Goal: Transaction & Acquisition: Purchase product/service

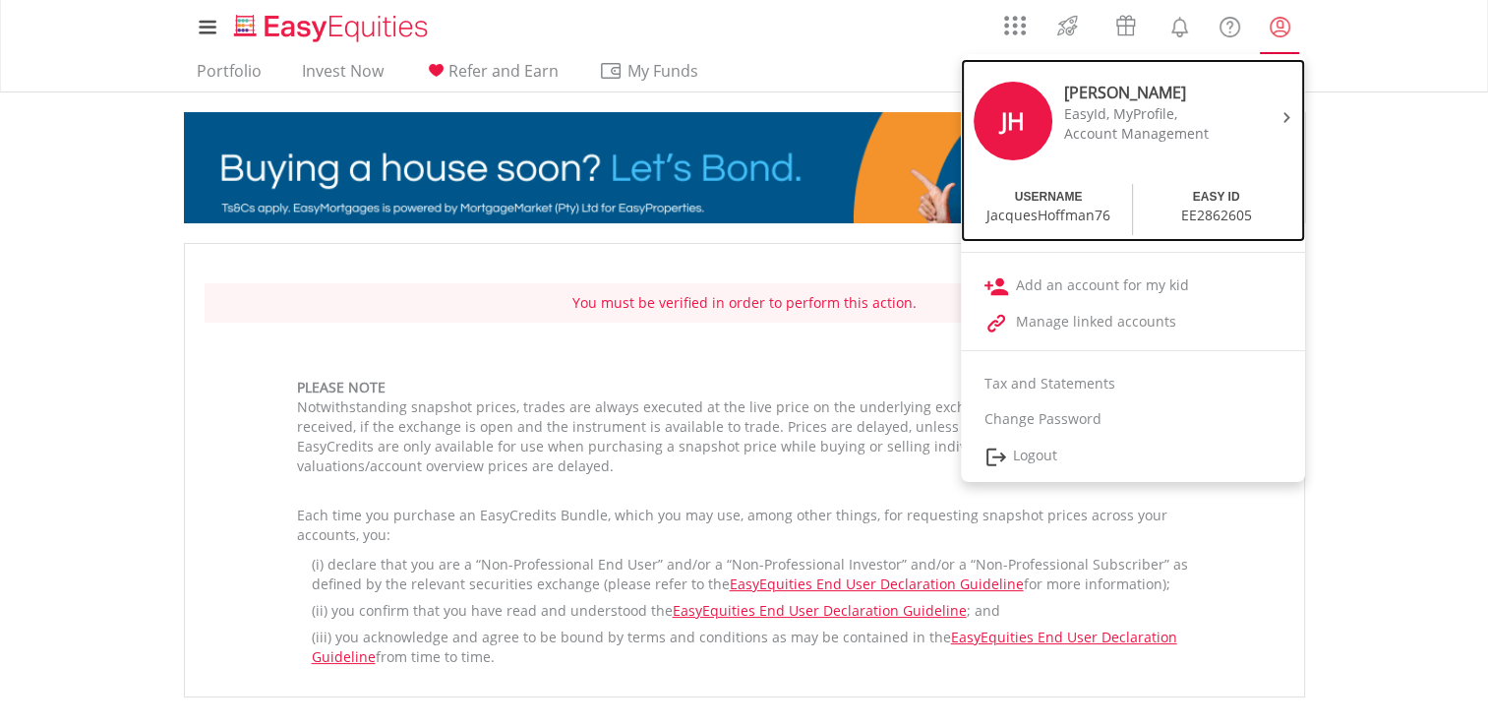
click at [1036, 203] on div "USERNAME" at bounding box center [1049, 197] width 68 height 17
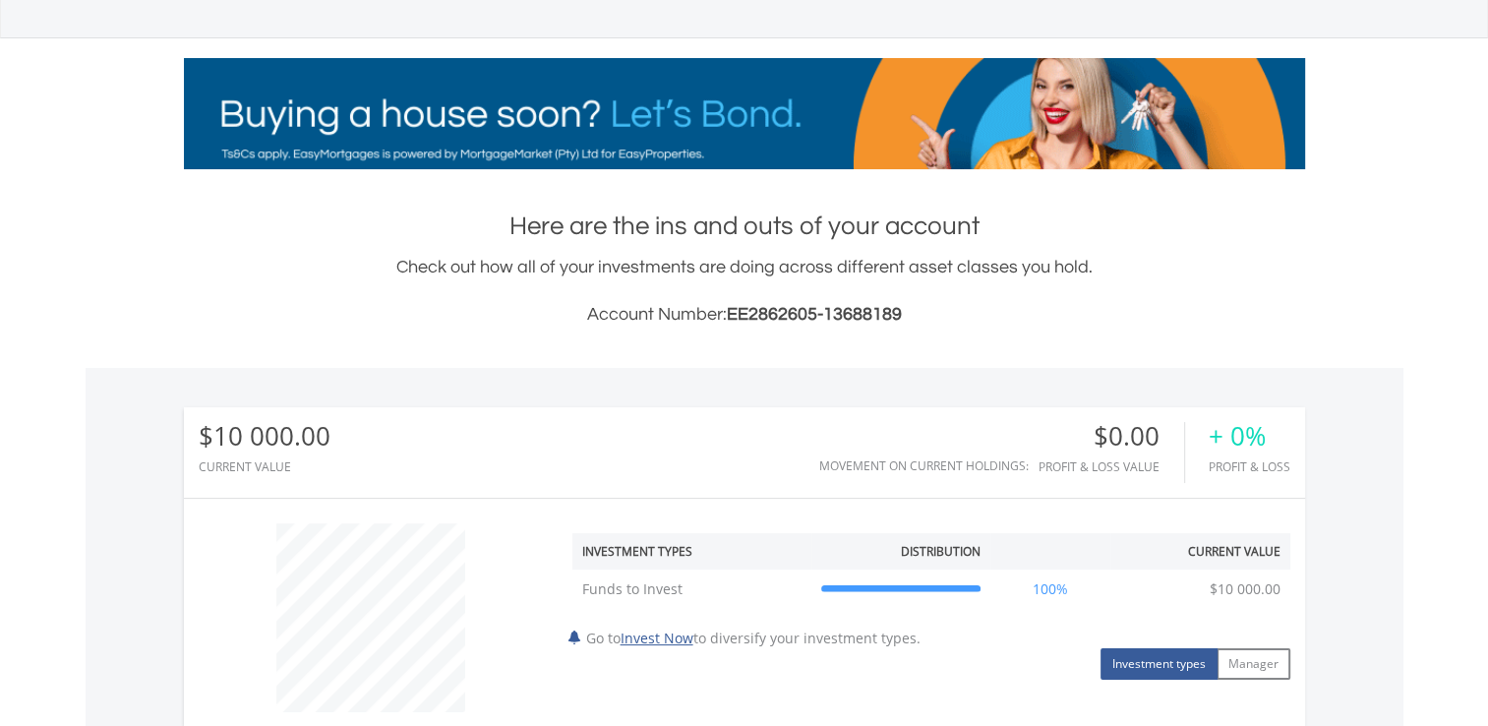
scroll to position [275, 0]
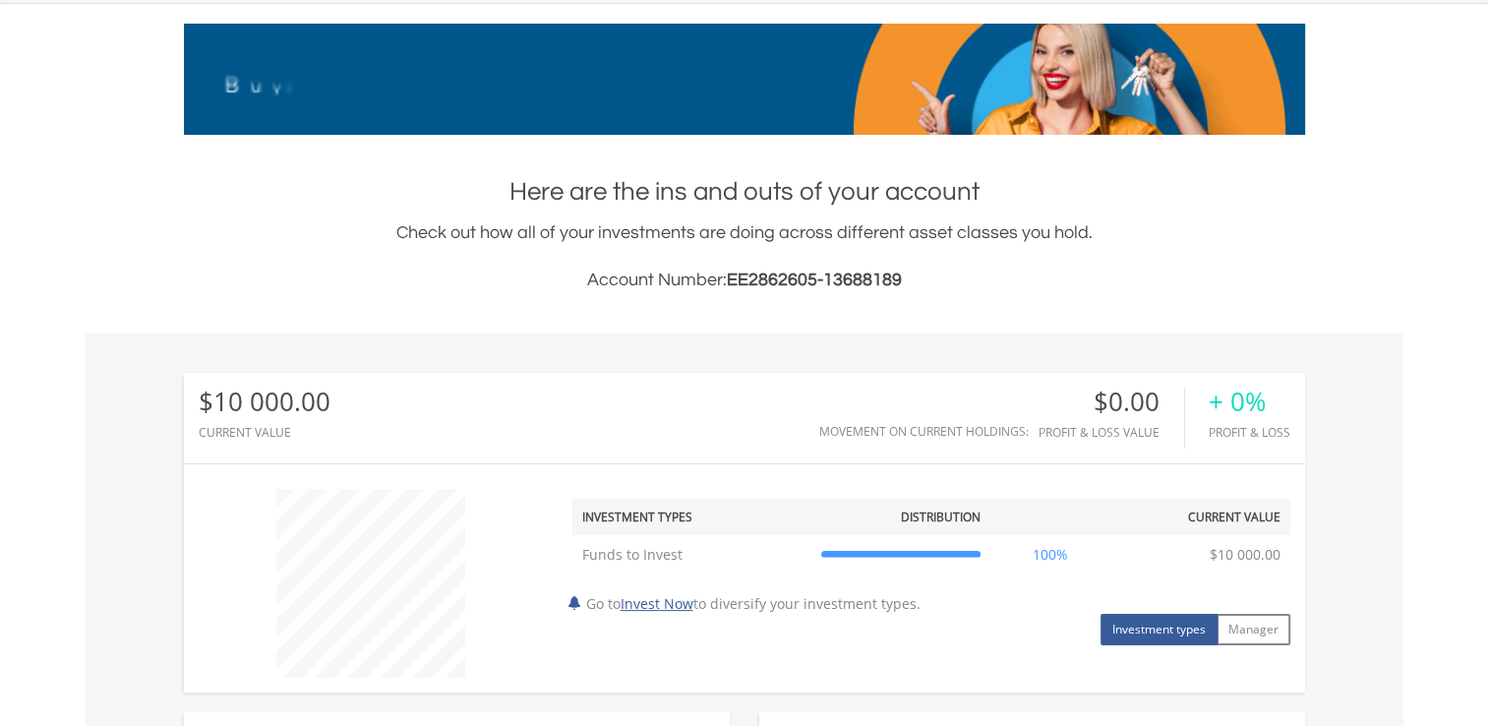
click at [1140, 631] on button "Investment types" at bounding box center [1158, 629] width 117 height 31
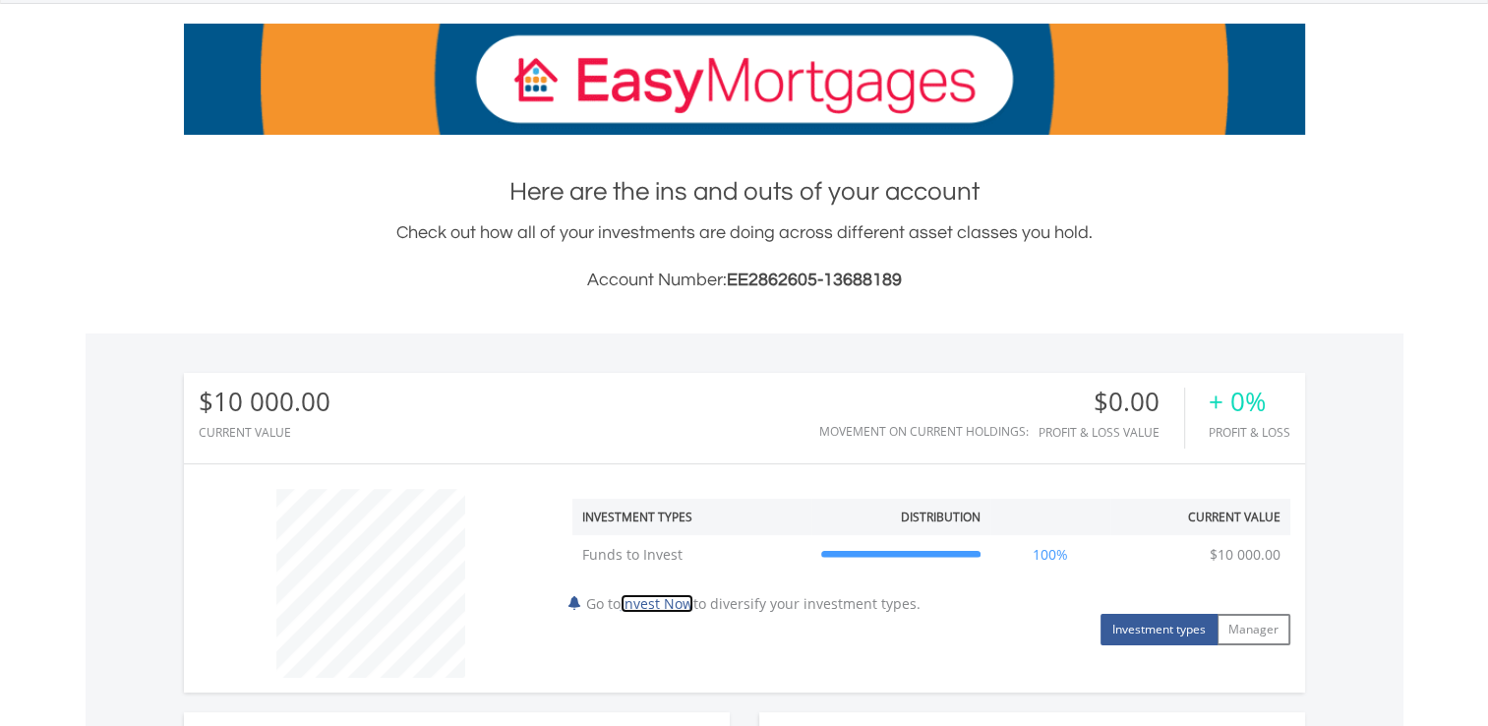
click at [676, 605] on link "Invest Now" at bounding box center [656, 603] width 73 height 19
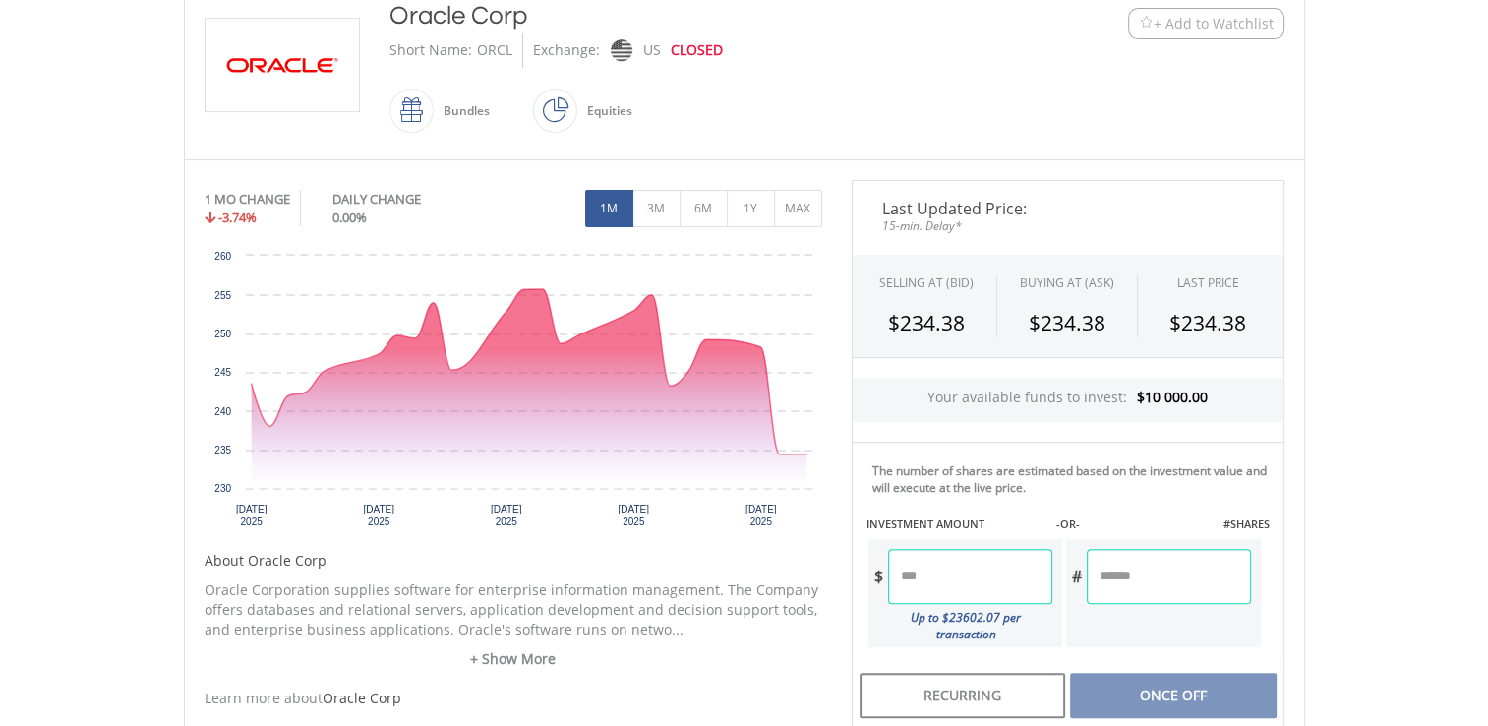
scroll to position [472, 0]
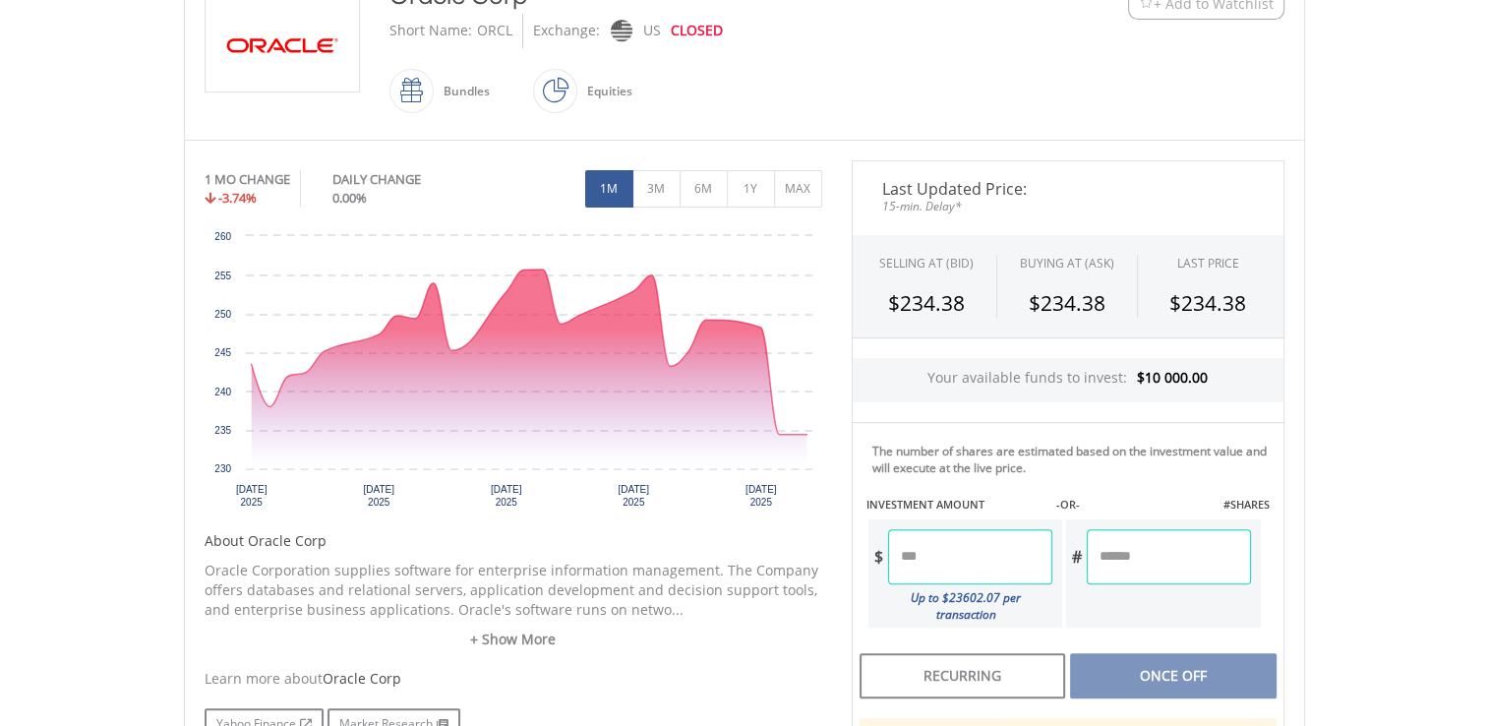
click at [915, 559] on input "number" at bounding box center [970, 556] width 164 height 55
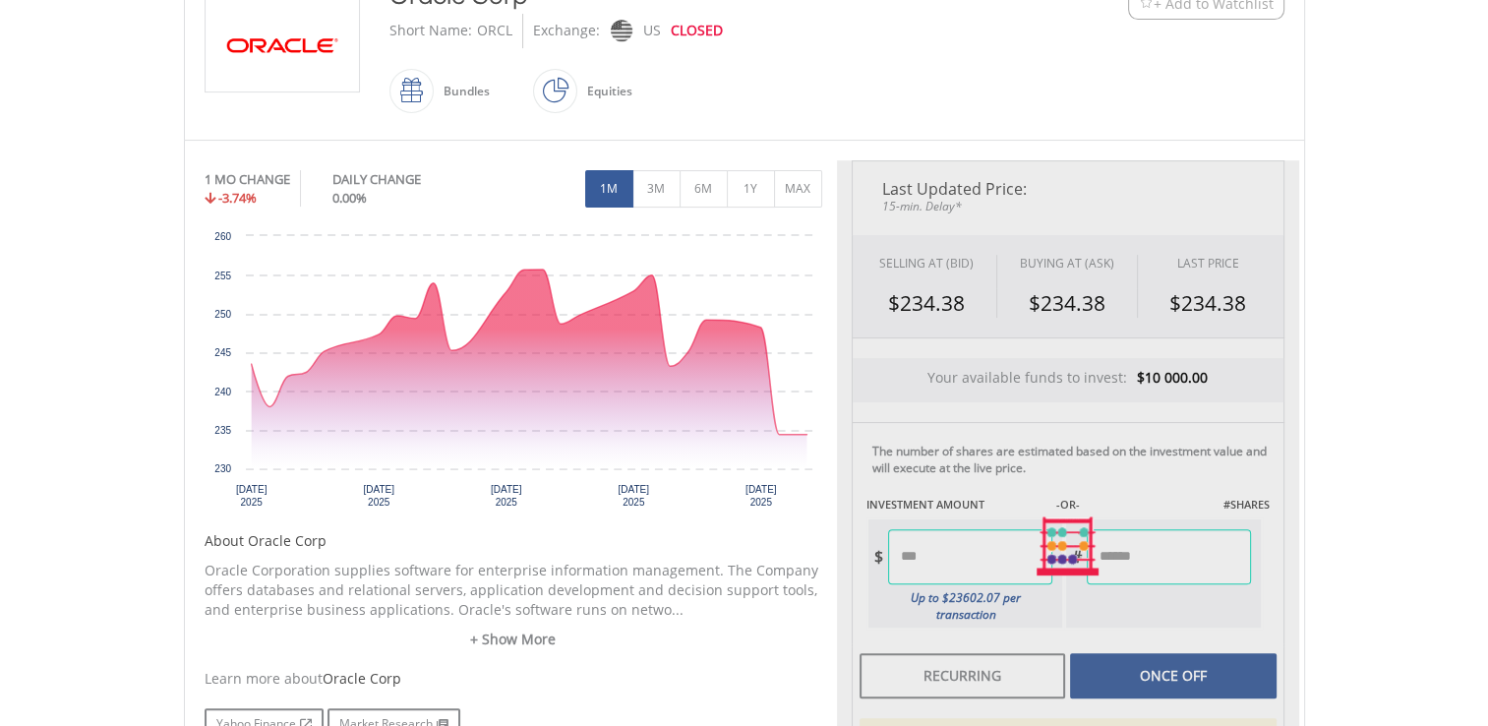
type input "*******"
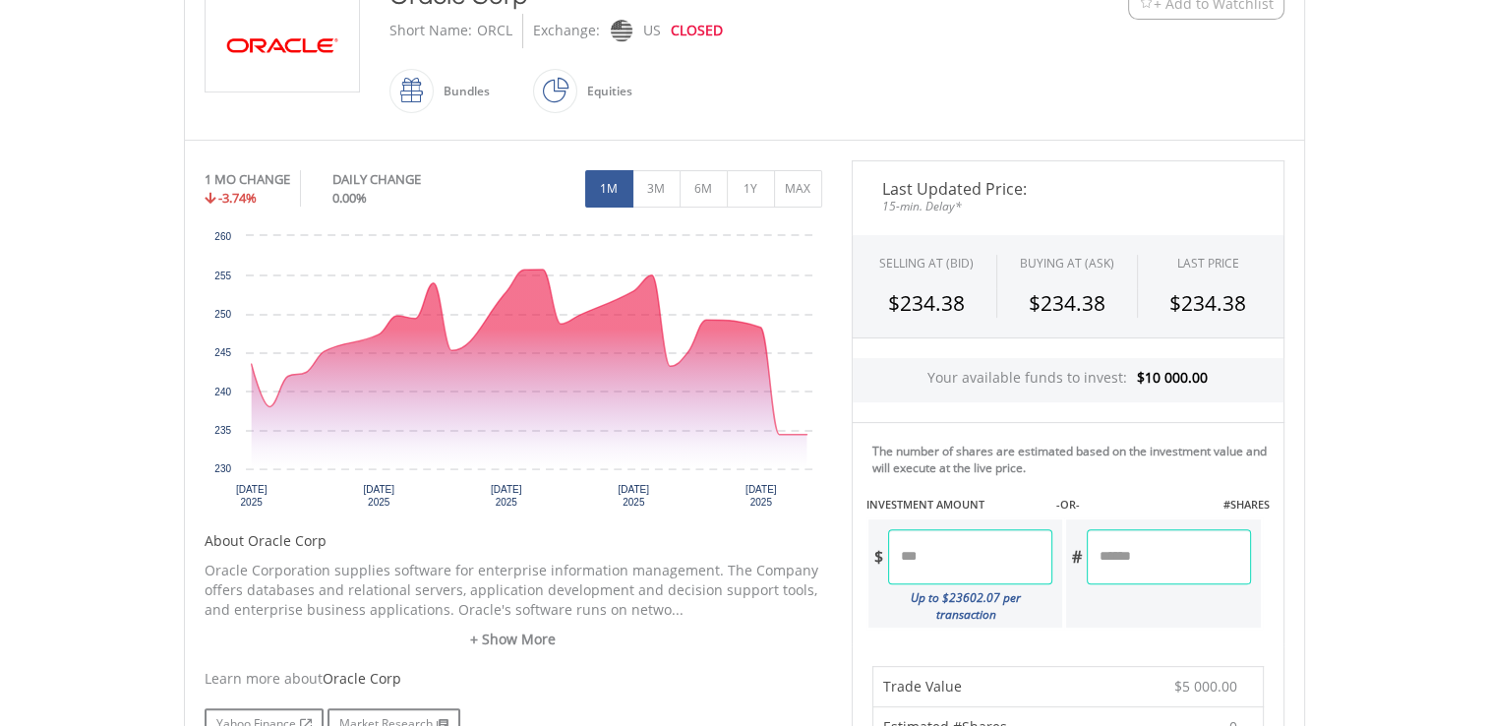
click at [1435, 540] on body "My Investments Invest Now New Listings Sell My Recurring Investments Pending Or…" at bounding box center [744, 545] width 1488 height 2035
drag, startPoint x: 1435, startPoint y: 540, endPoint x: 1466, endPoint y: 589, distance: 58.4
click at [1466, 589] on body "My Investments Invest Now New Listings Sell My Recurring Investments Pending Or…" at bounding box center [744, 545] width 1488 height 2035
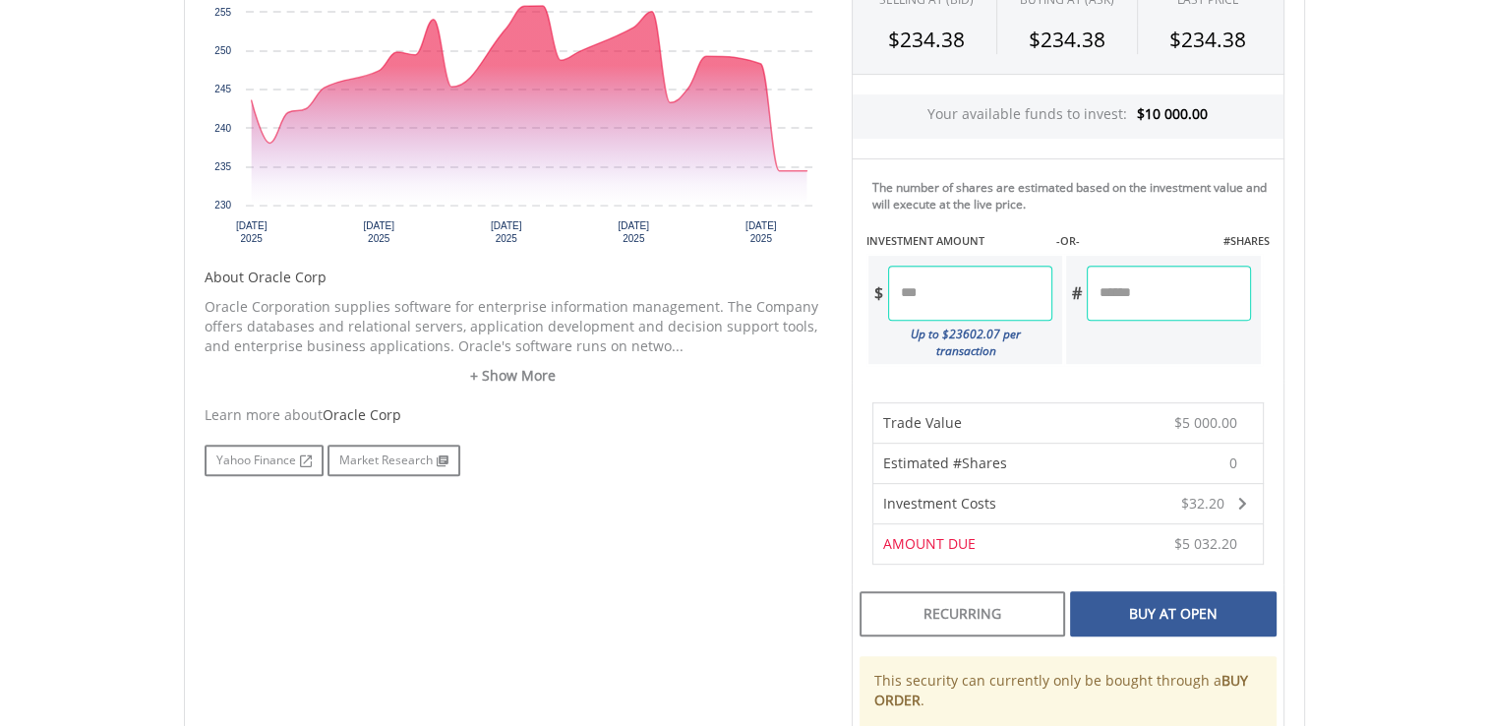
scroll to position [747, 0]
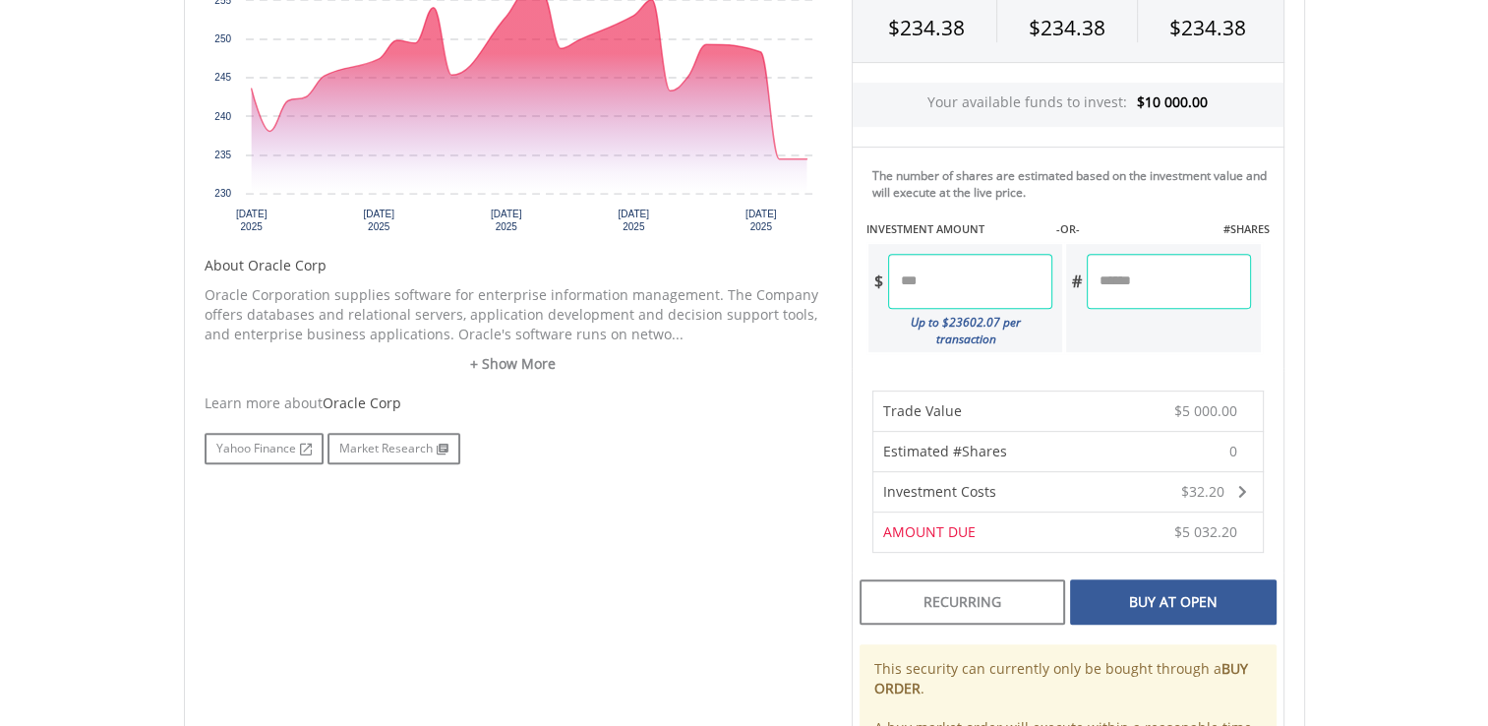
click at [1172, 579] on div "Buy At Open" at bounding box center [1173, 601] width 206 height 45
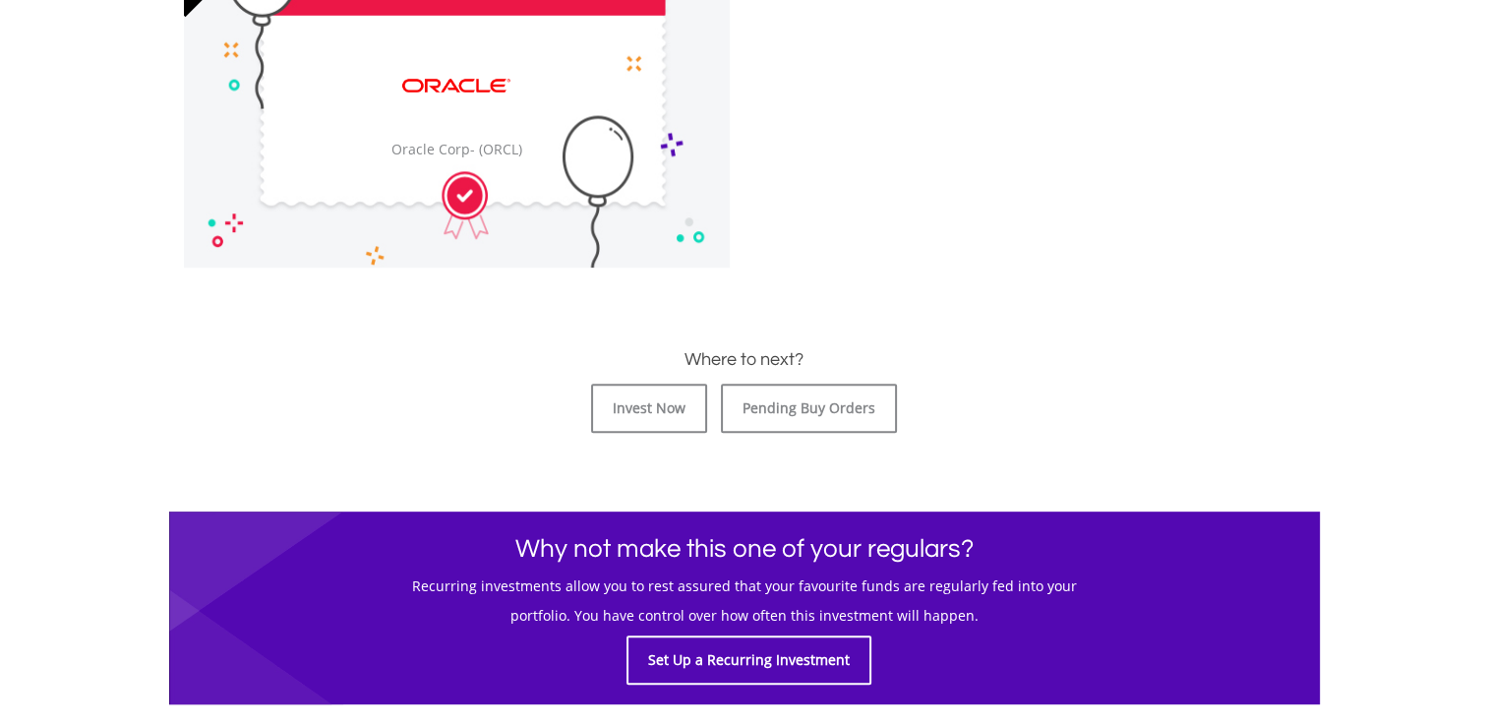
scroll to position [688, 0]
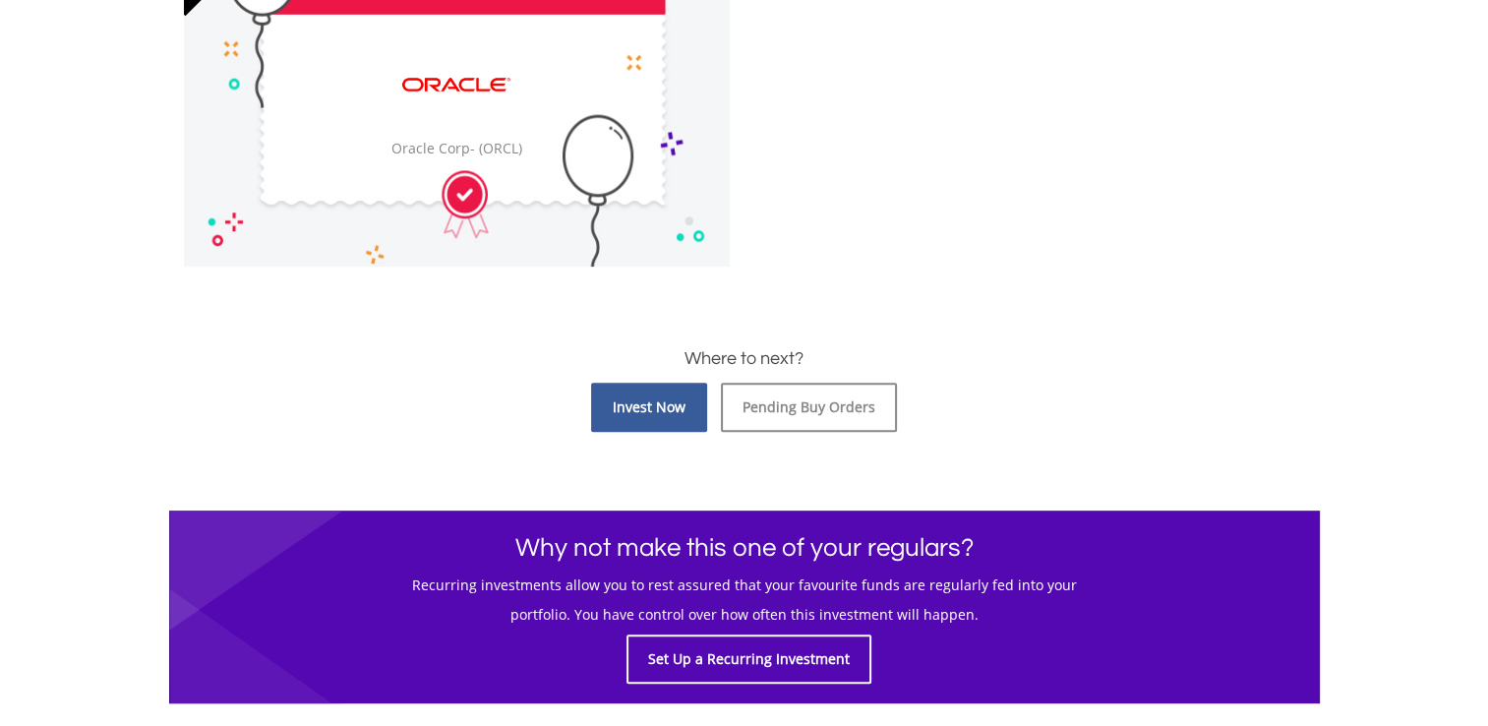
click at [640, 407] on link "Invest Now" at bounding box center [649, 406] width 116 height 49
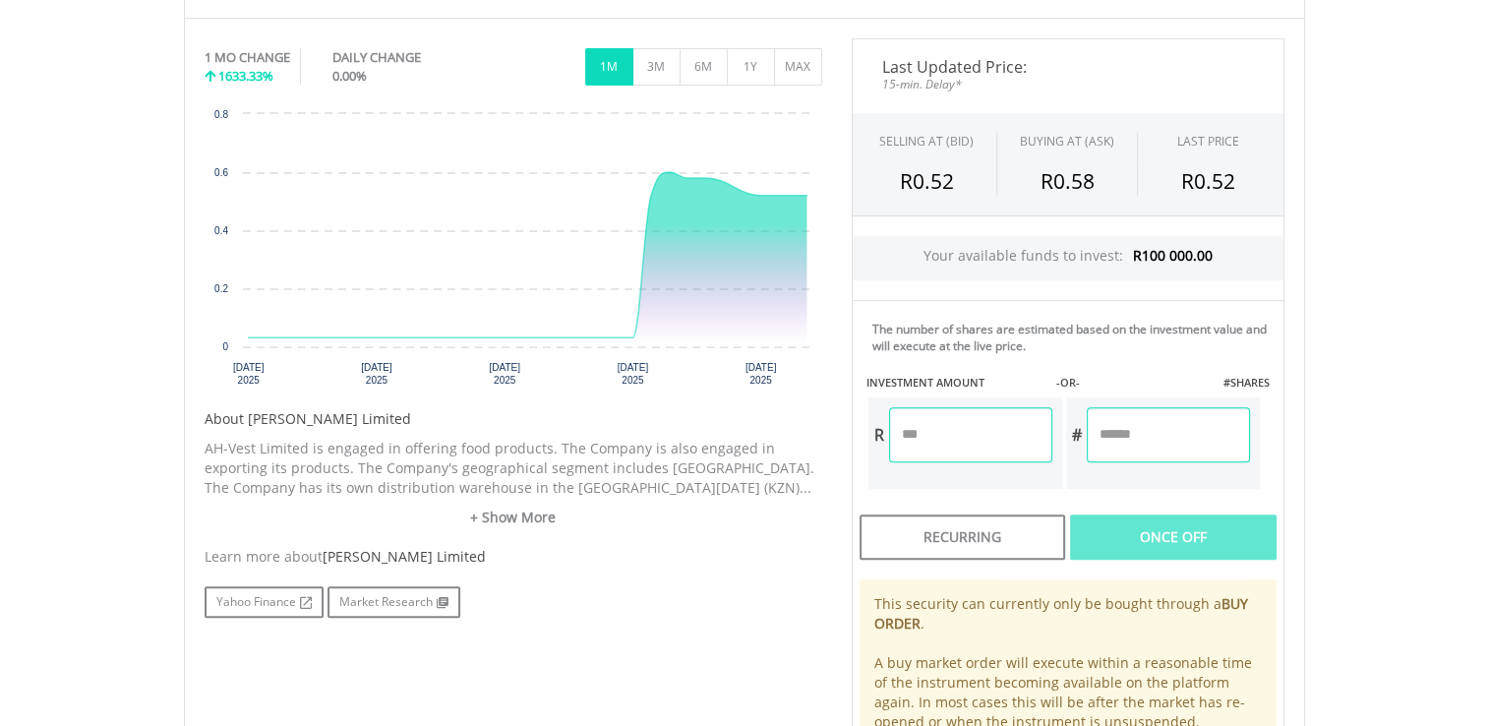
scroll to position [629, 0]
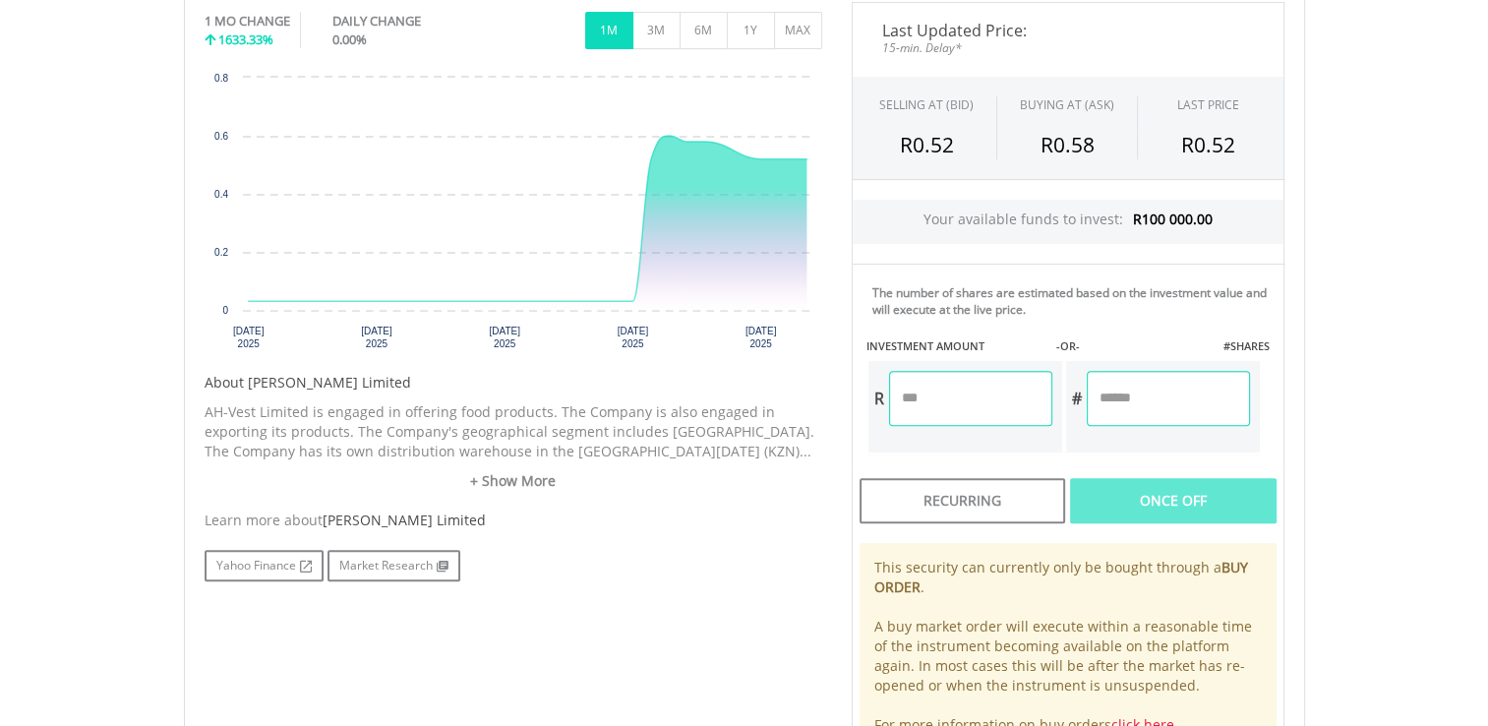
click at [937, 403] on input "number" at bounding box center [970, 398] width 163 height 55
type input "********"
type input "**********"
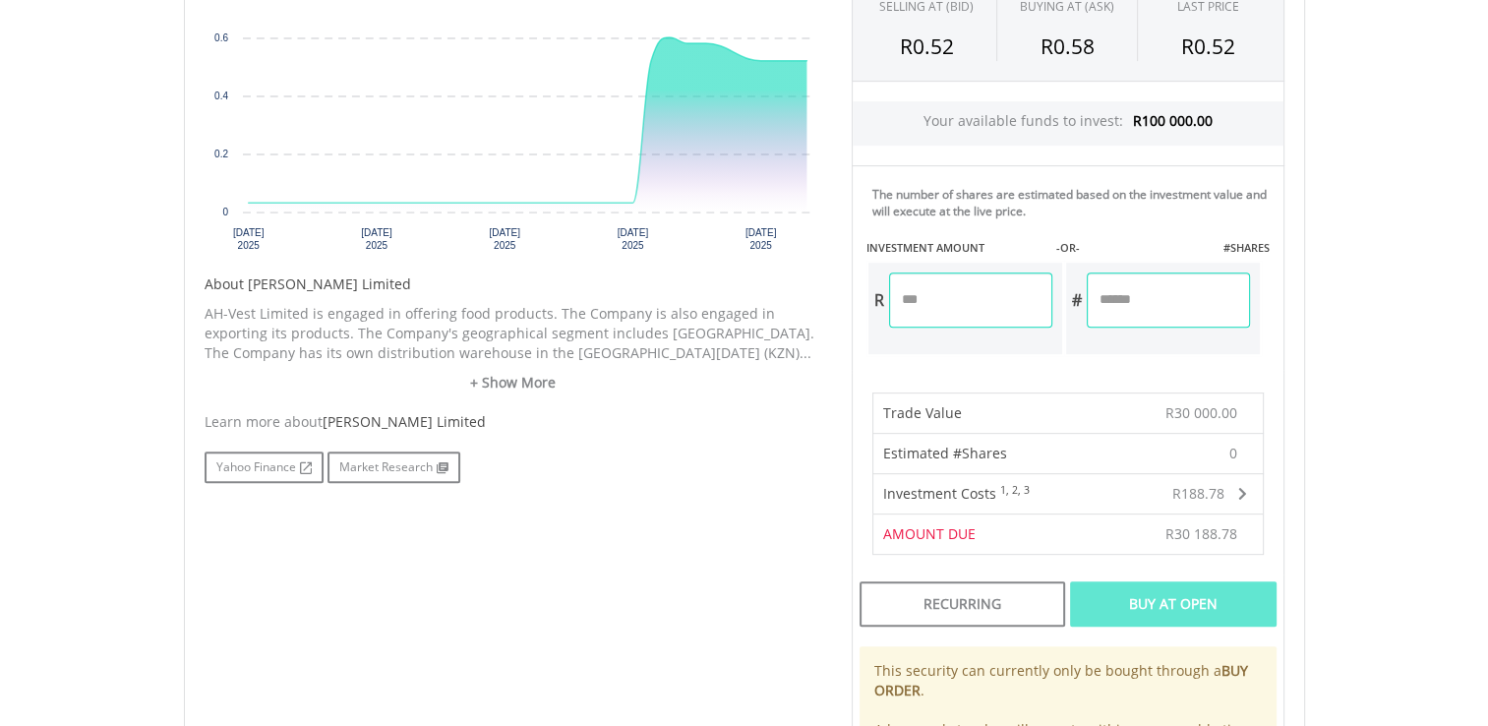
scroll to position [747, 0]
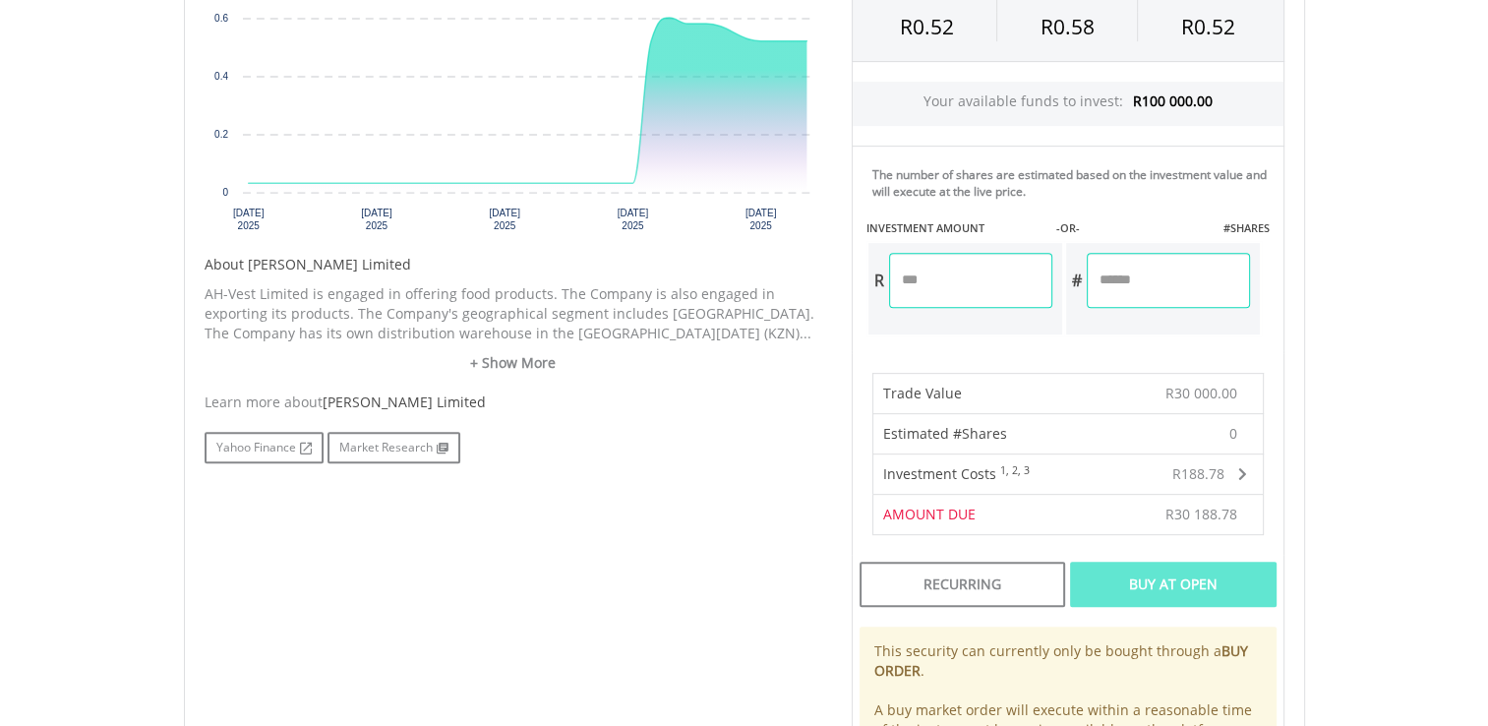
click at [1137, 583] on div "Buy At Open" at bounding box center [1173, 583] width 206 height 45
click at [931, 574] on div "Recurring" at bounding box center [962, 583] width 206 height 45
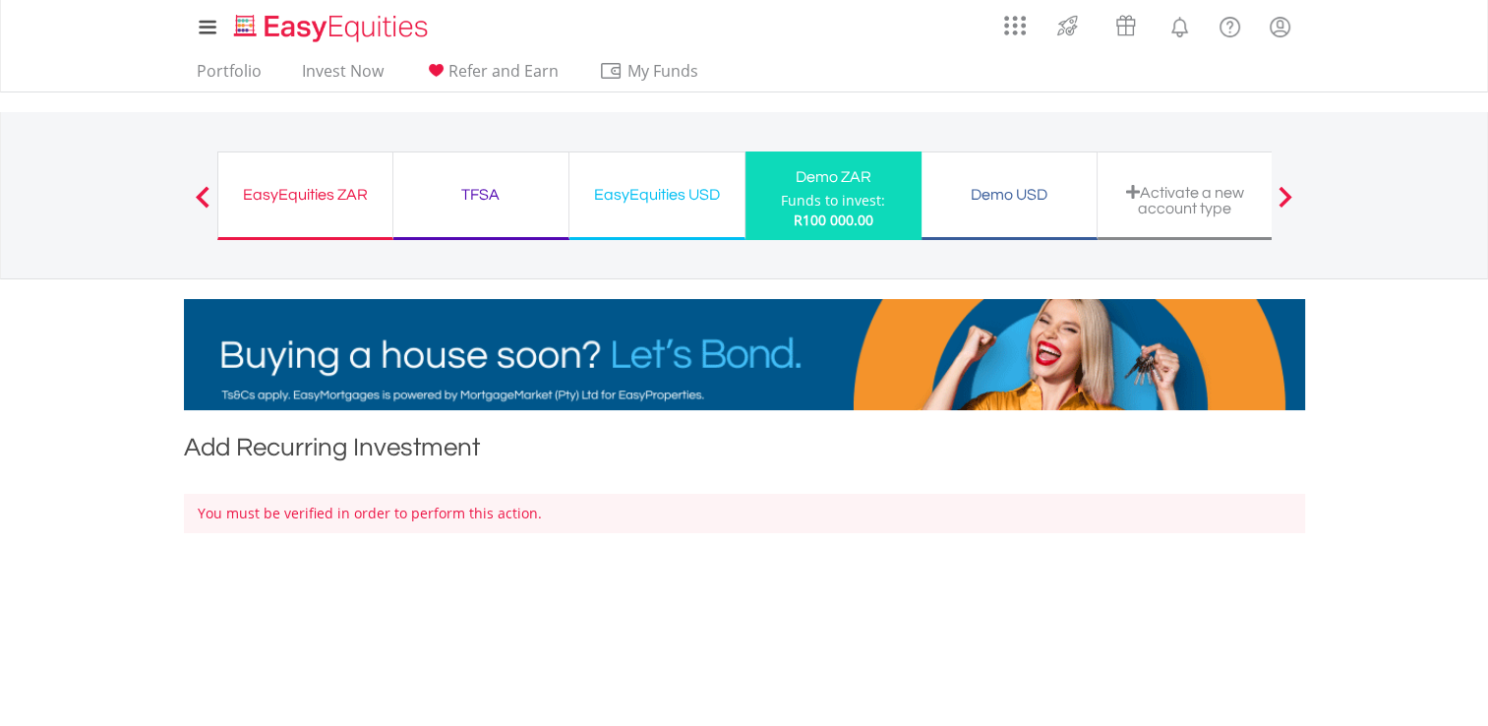
click at [1003, 204] on div "Demo USD" at bounding box center [1008, 195] width 151 height 28
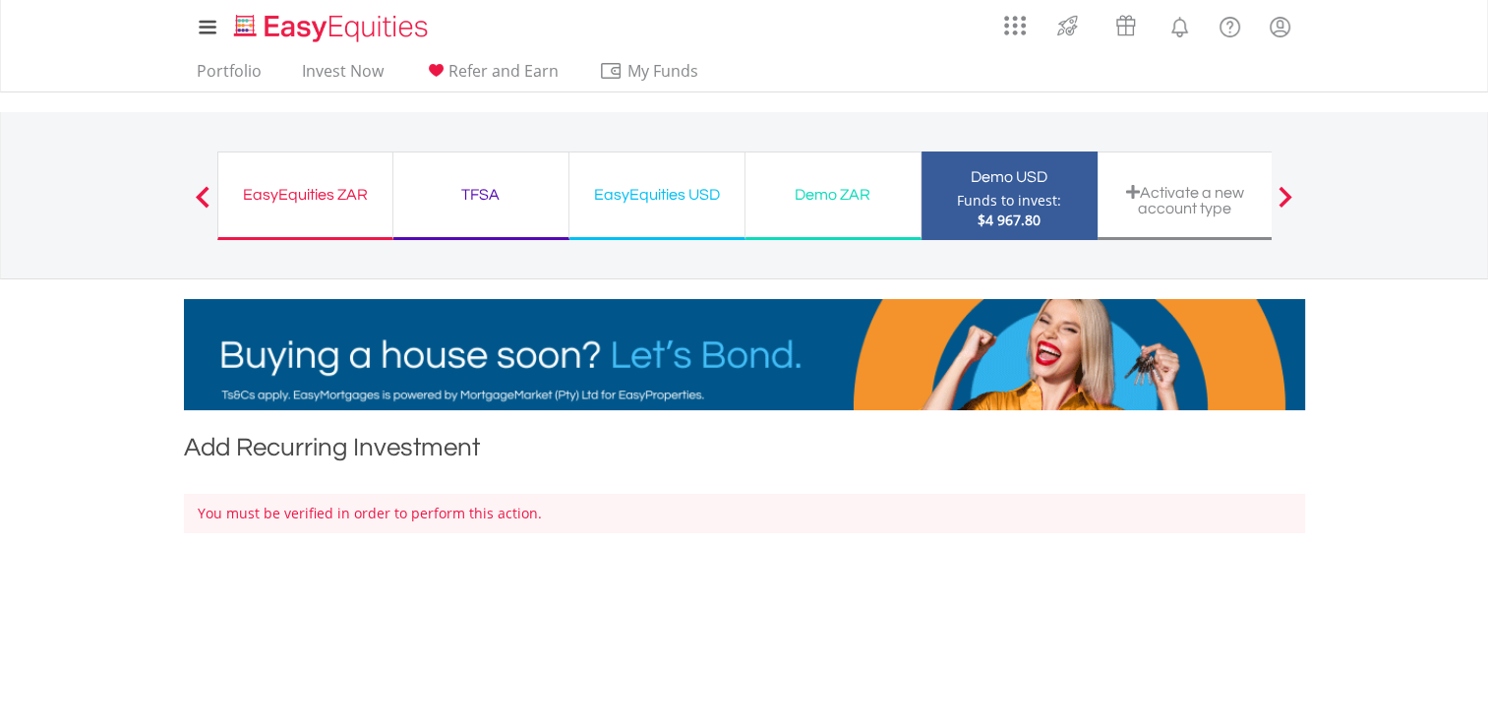
click at [821, 199] on div "Demo ZAR" at bounding box center [832, 195] width 151 height 28
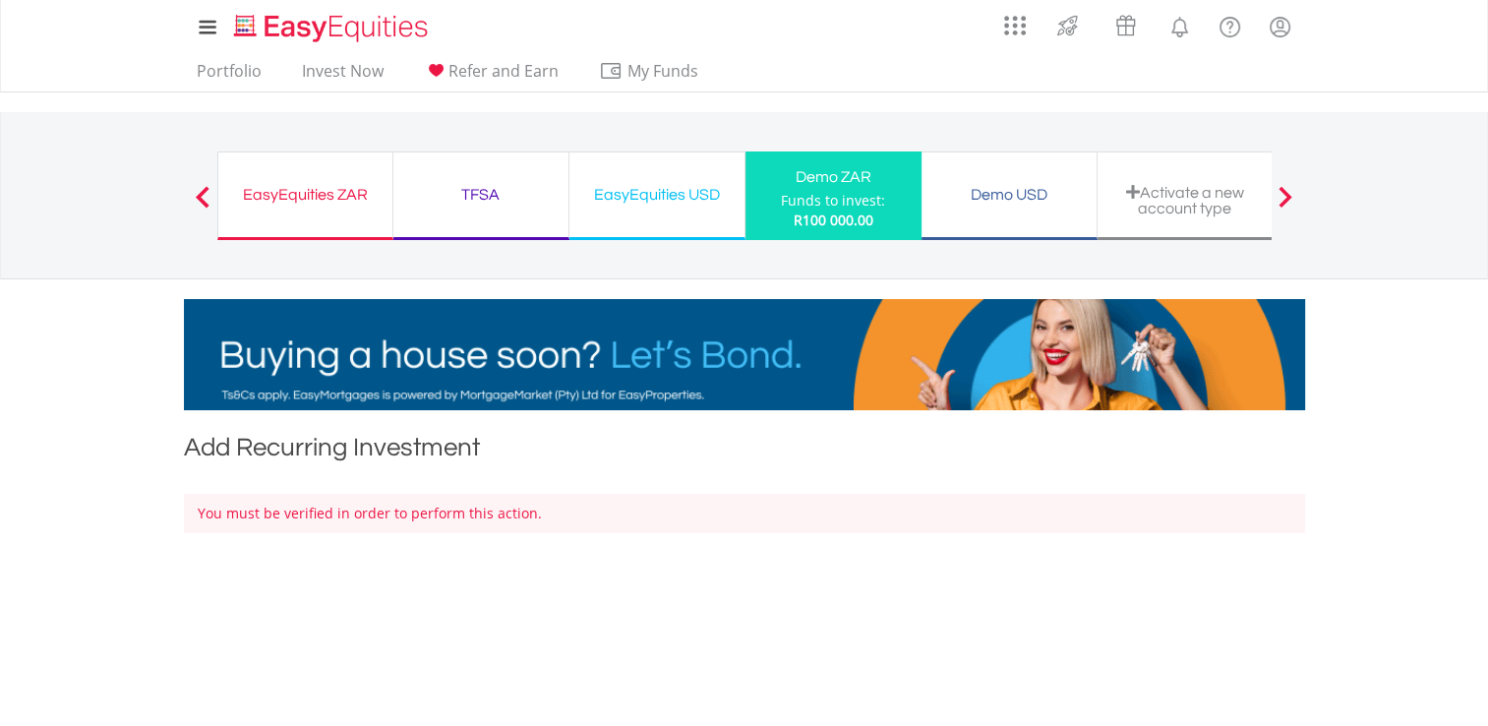
click at [990, 195] on div "Demo USD" at bounding box center [1008, 195] width 151 height 28
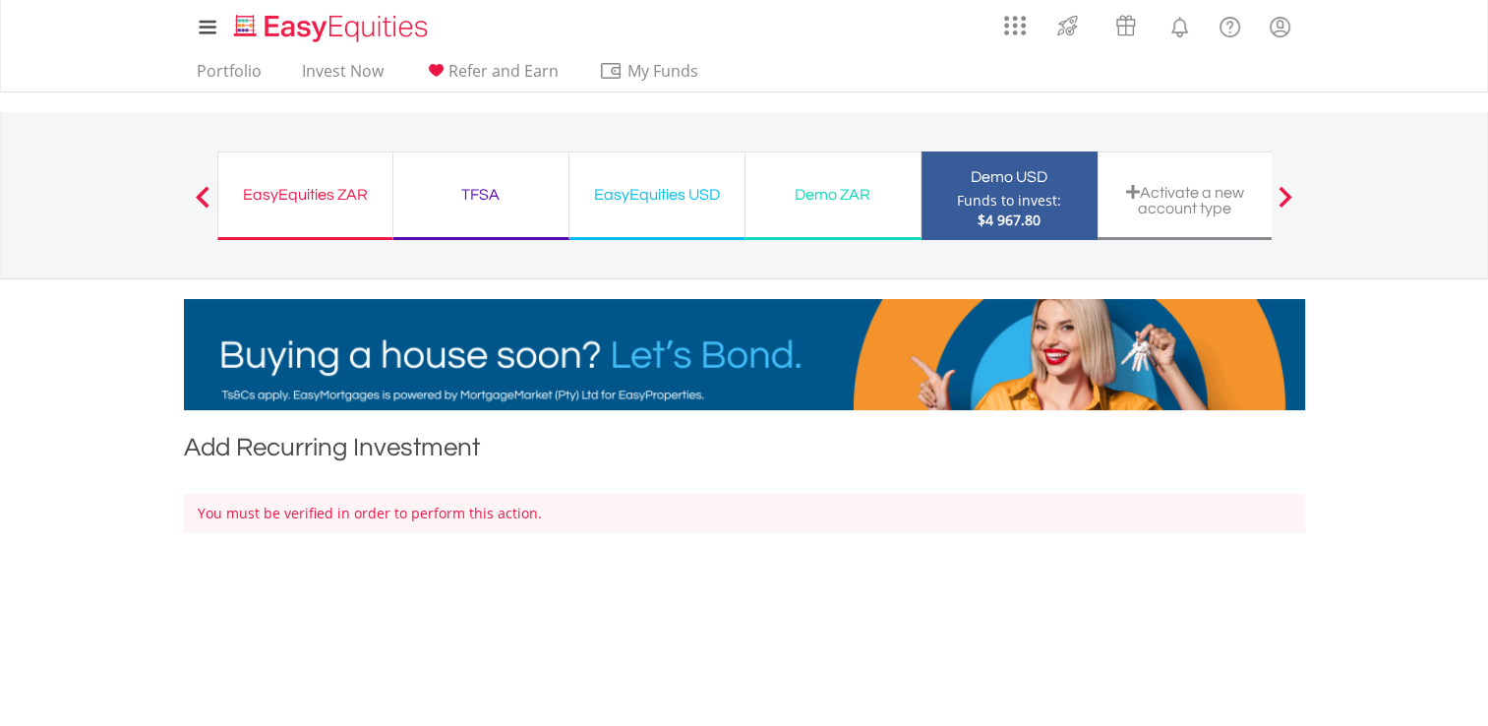
click at [1209, 212] on div "Activate a new account type" at bounding box center [1184, 200] width 151 height 32
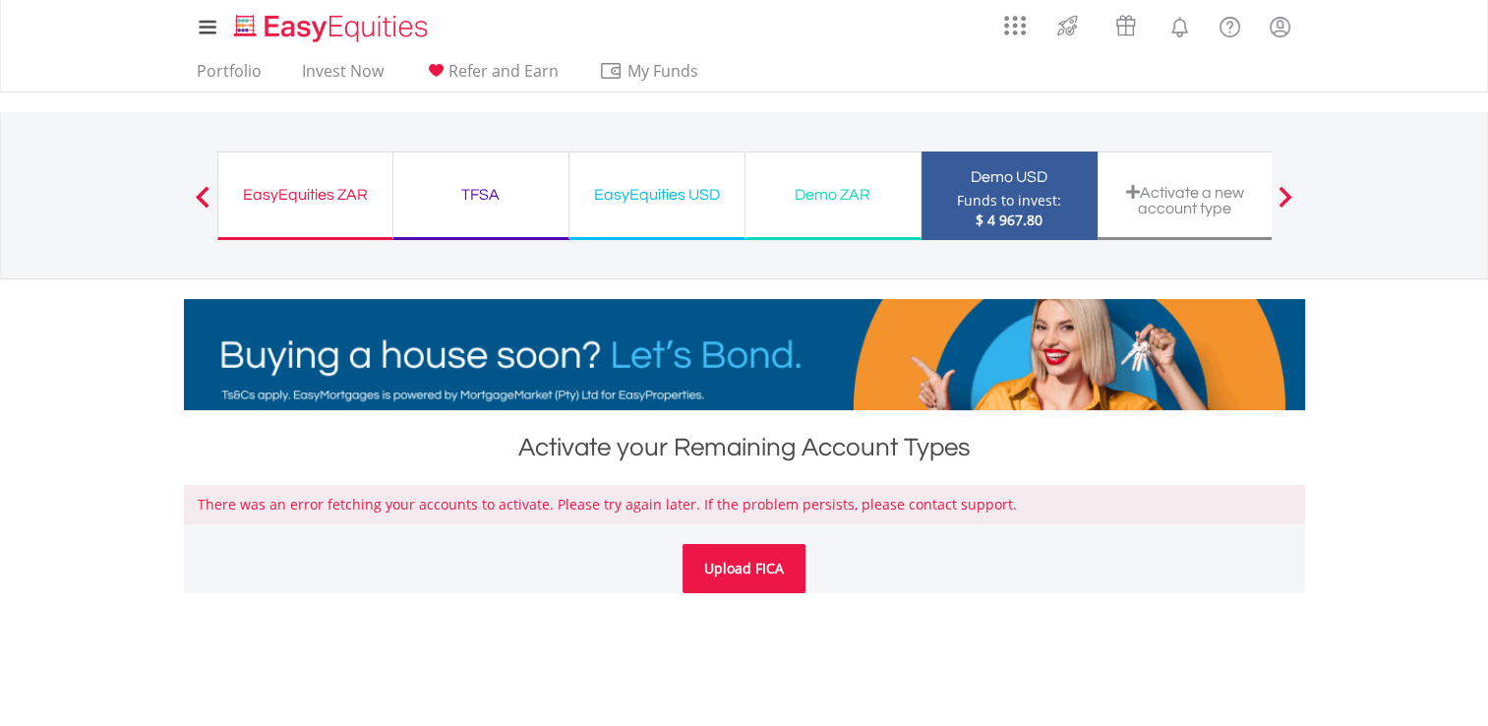
click at [735, 577] on link "Upload FICA" at bounding box center [743, 568] width 123 height 49
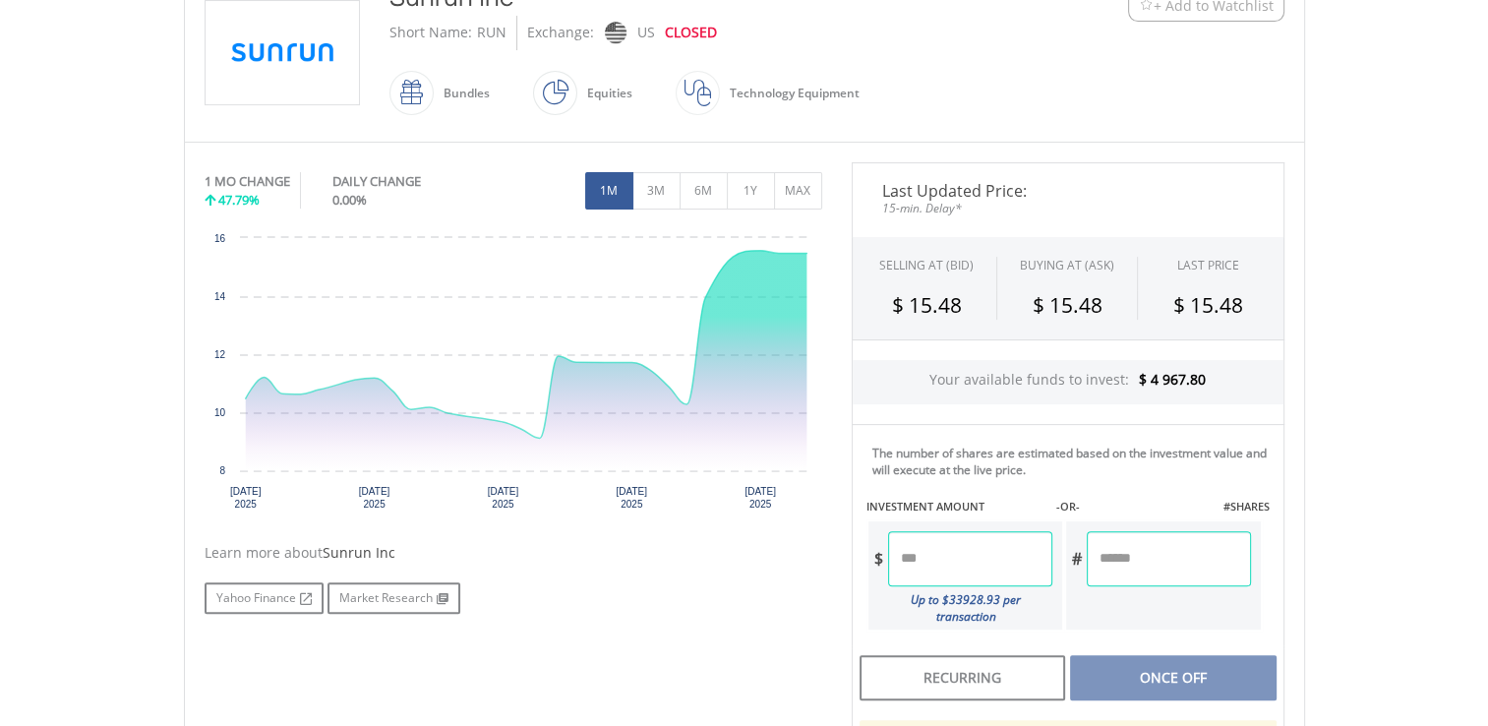
scroll to position [472, 0]
click at [893, 547] on input "number" at bounding box center [970, 556] width 164 height 55
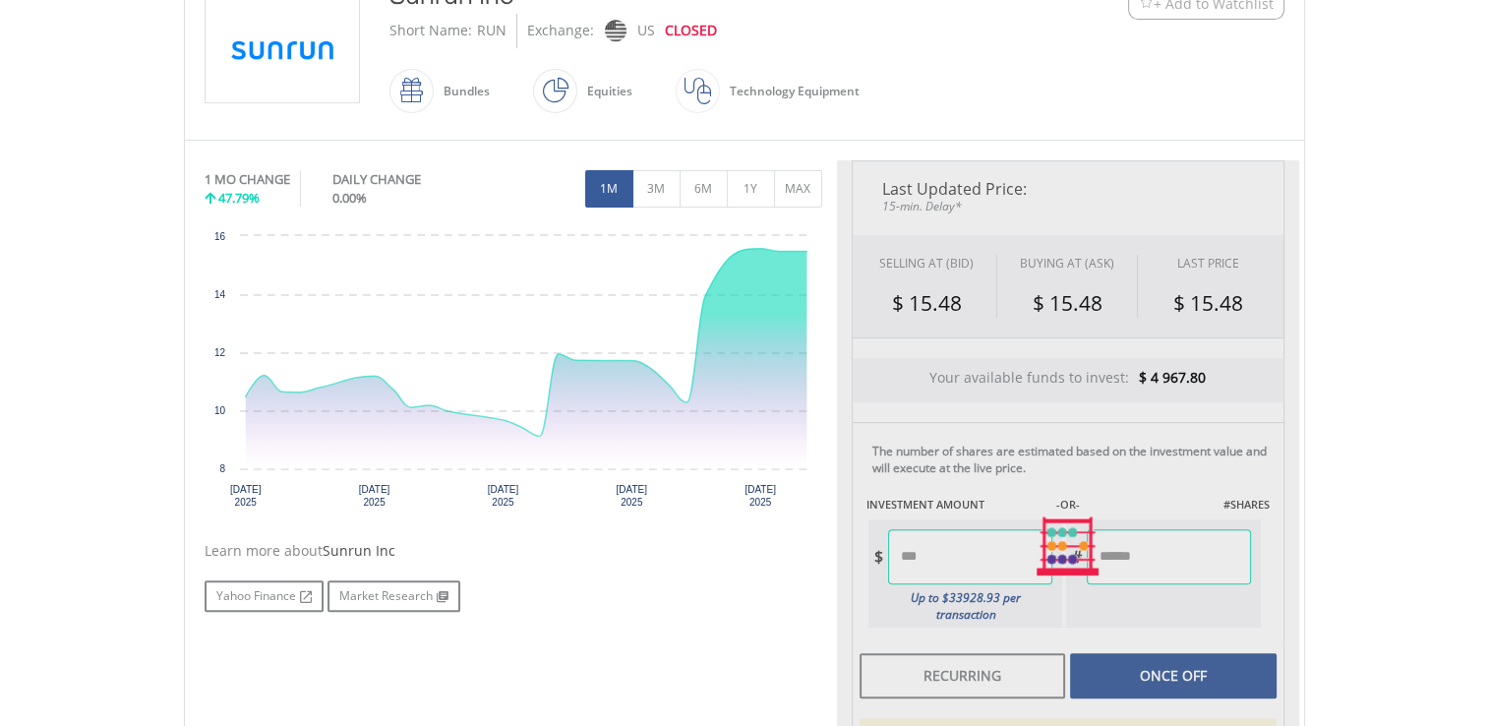
type input "*******"
type input "********"
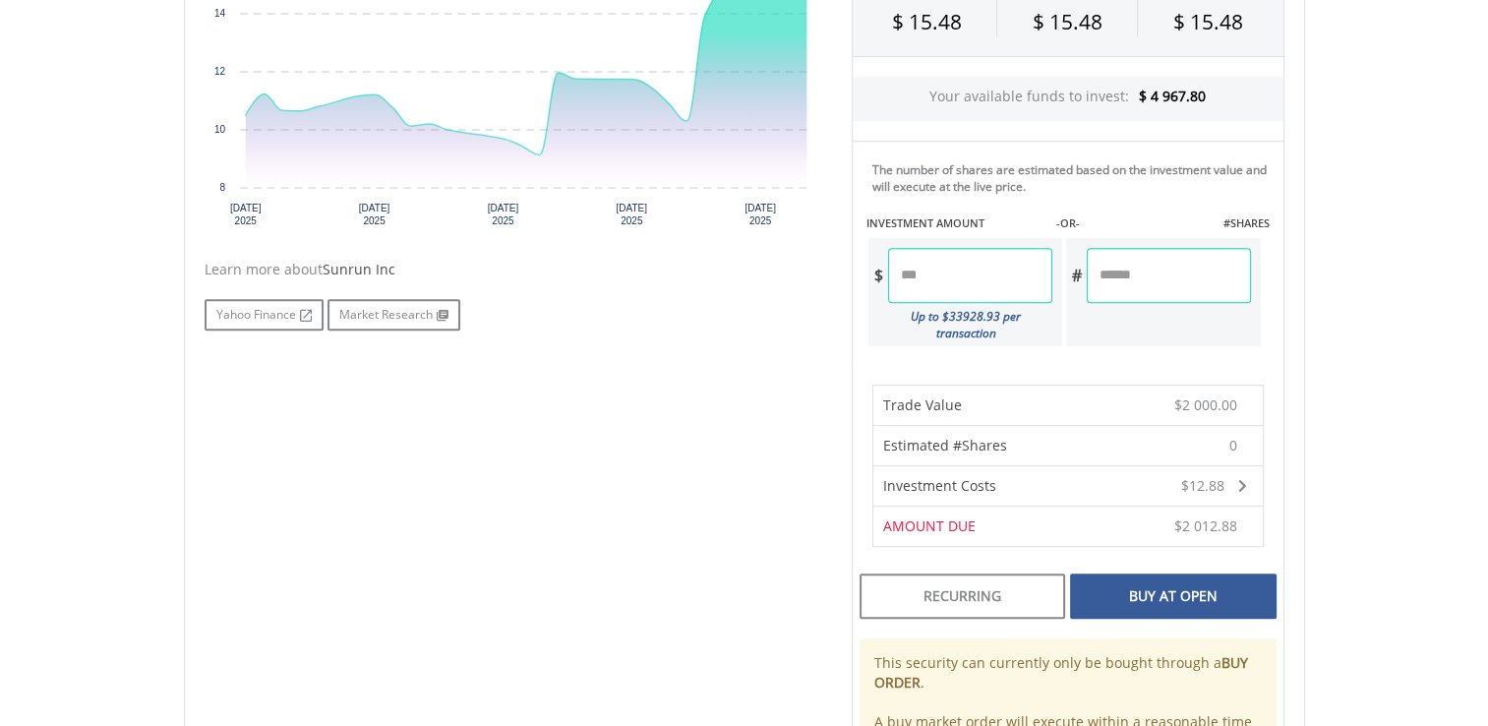
scroll to position [787, 0]
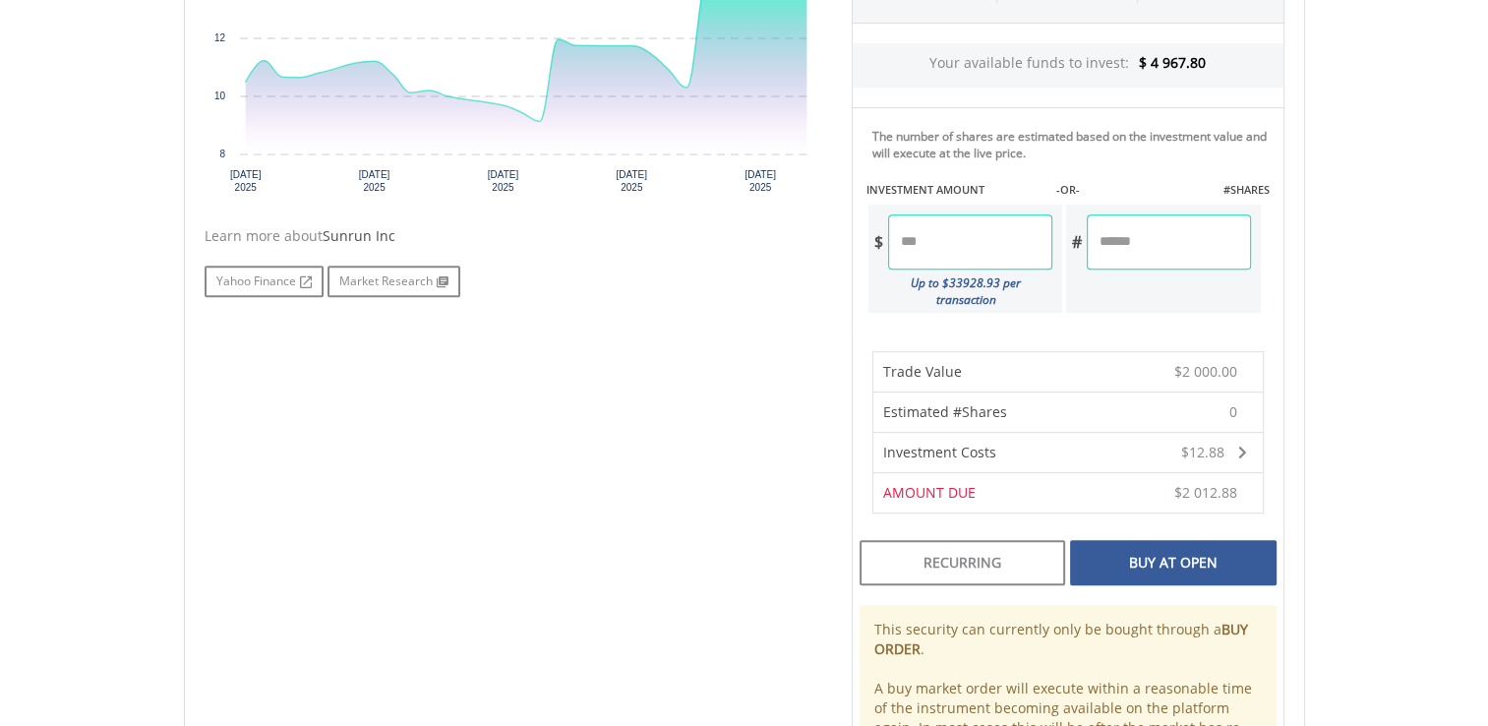
click at [1146, 545] on div "Buy At Open" at bounding box center [1173, 562] width 206 height 45
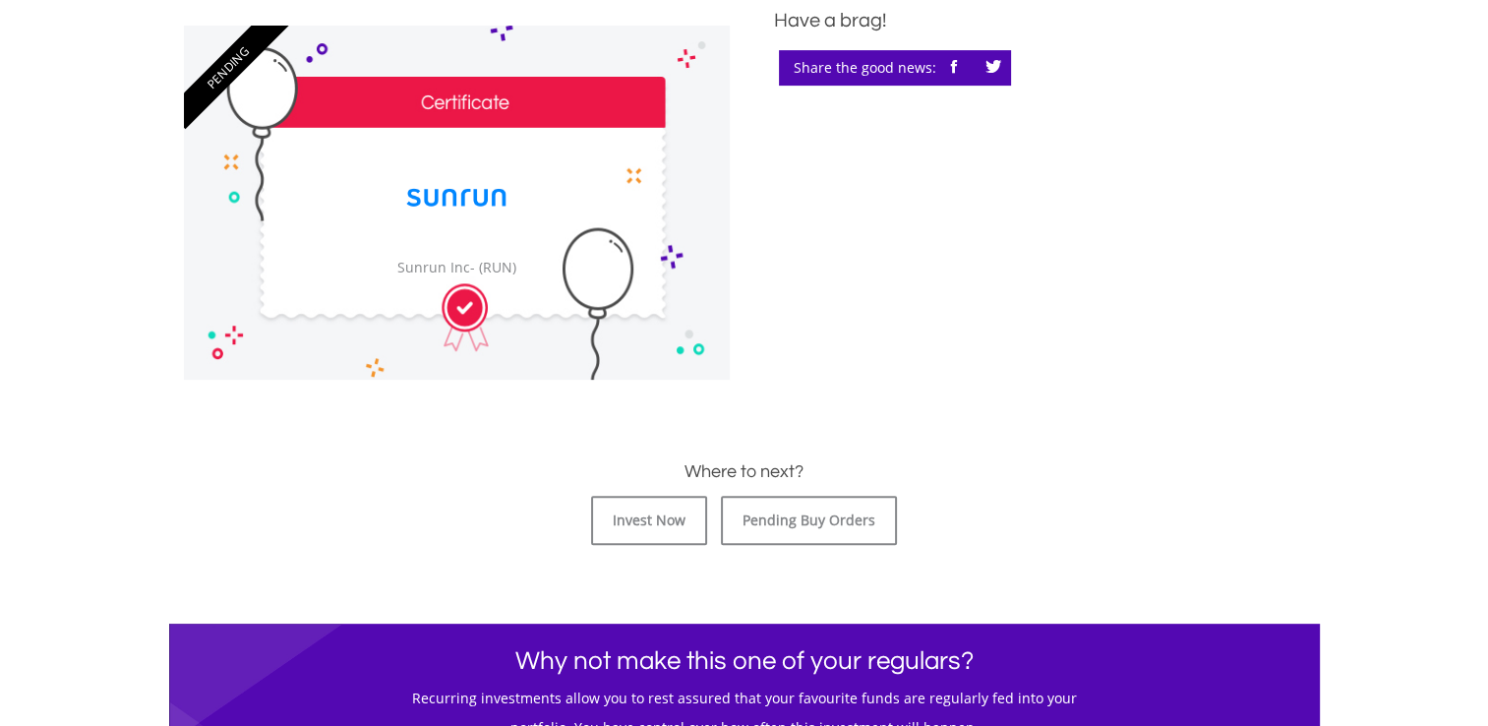
scroll to position [590, 0]
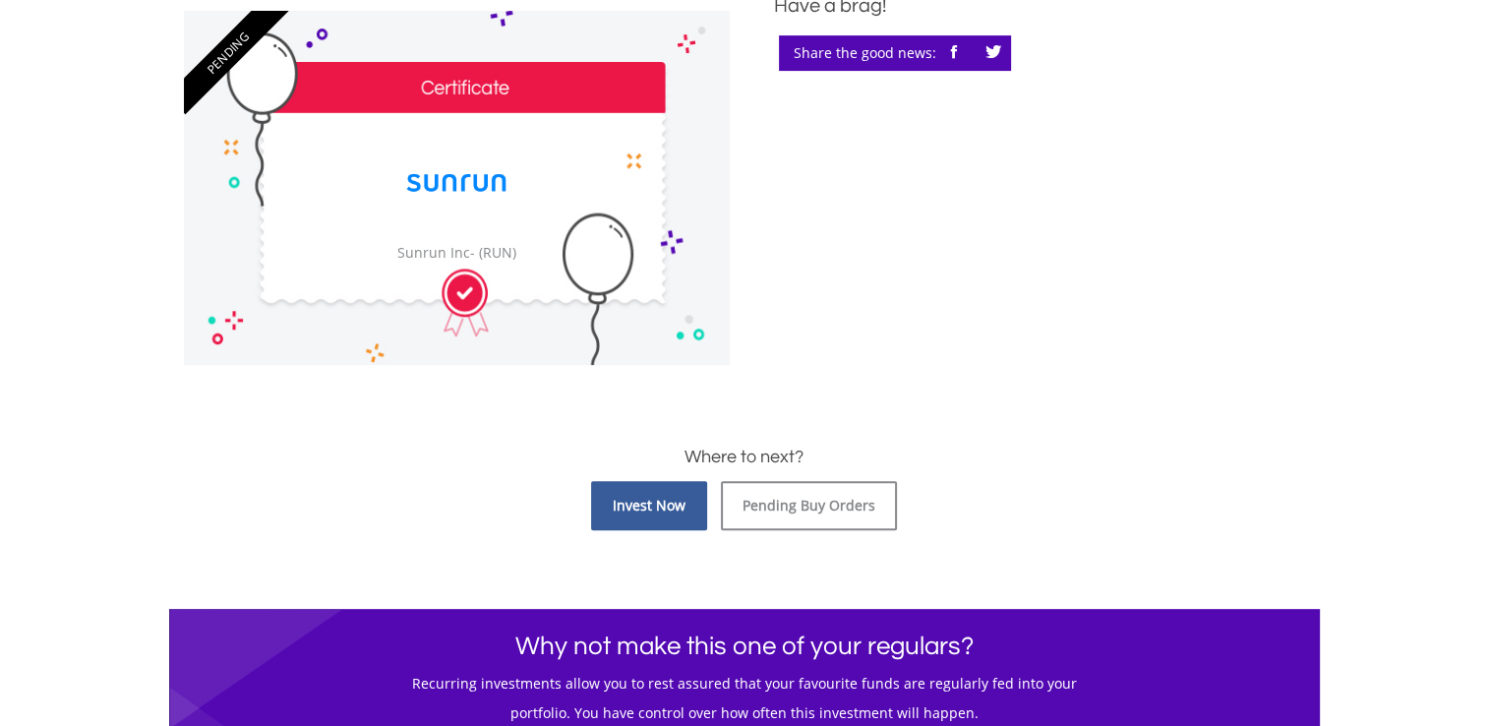
click at [636, 526] on link "Invest Now" at bounding box center [649, 505] width 116 height 49
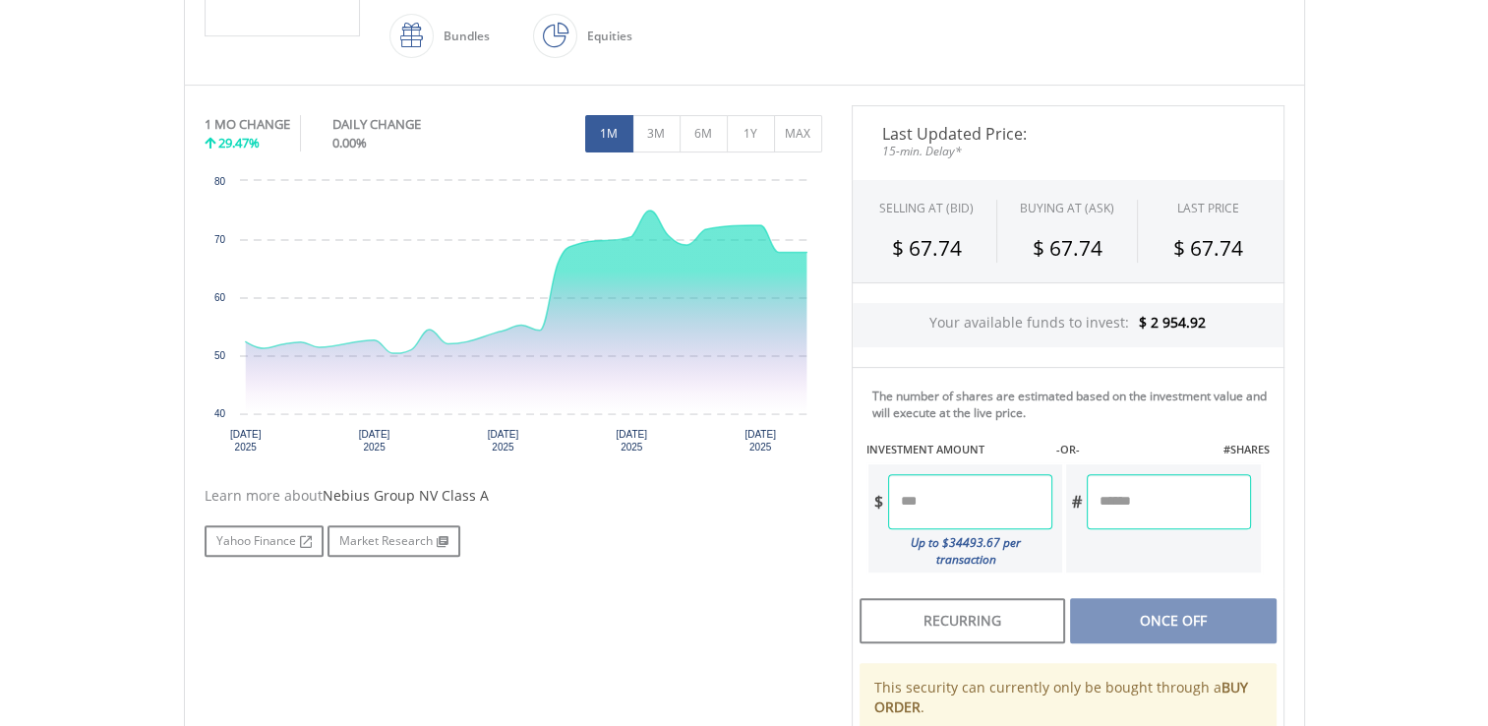
scroll to position [544, 0]
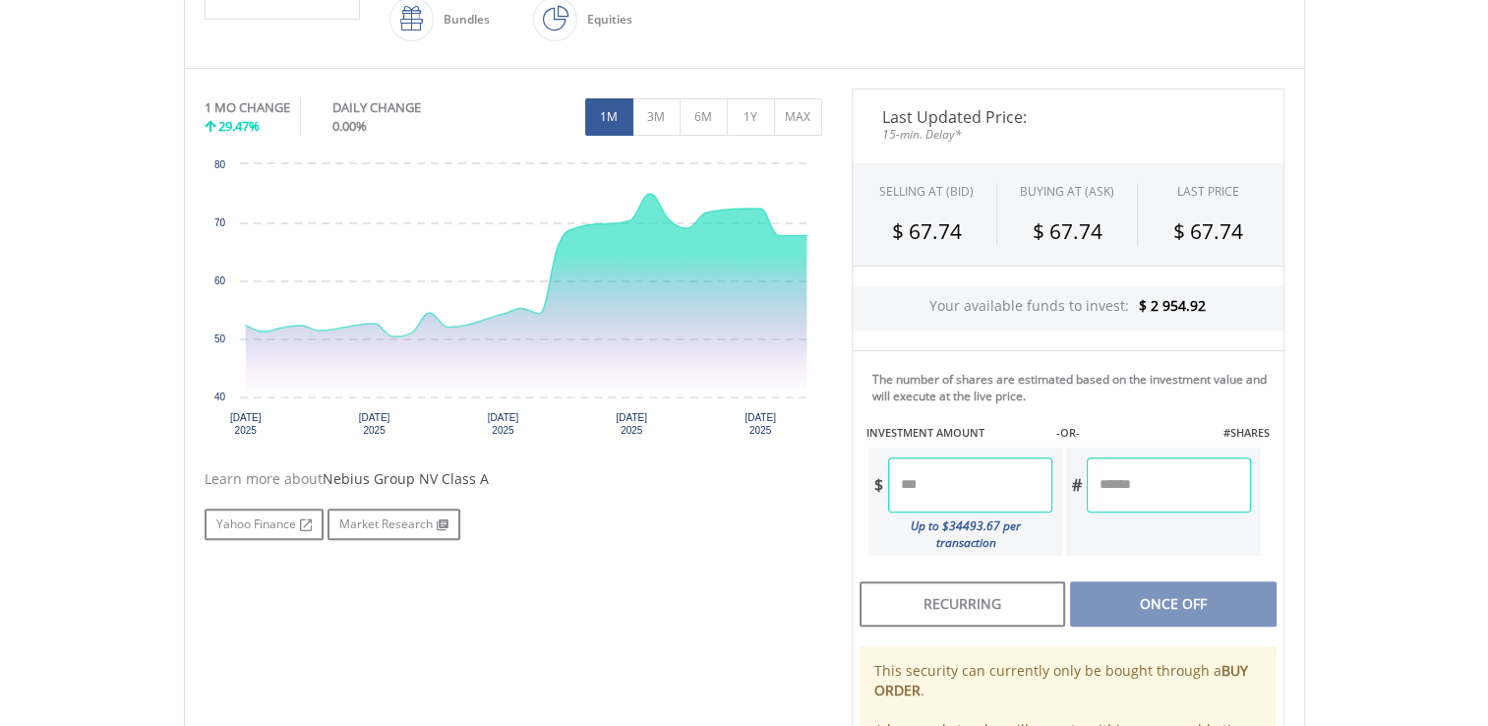
click at [915, 478] on input "number" at bounding box center [970, 484] width 164 height 55
type input "*******"
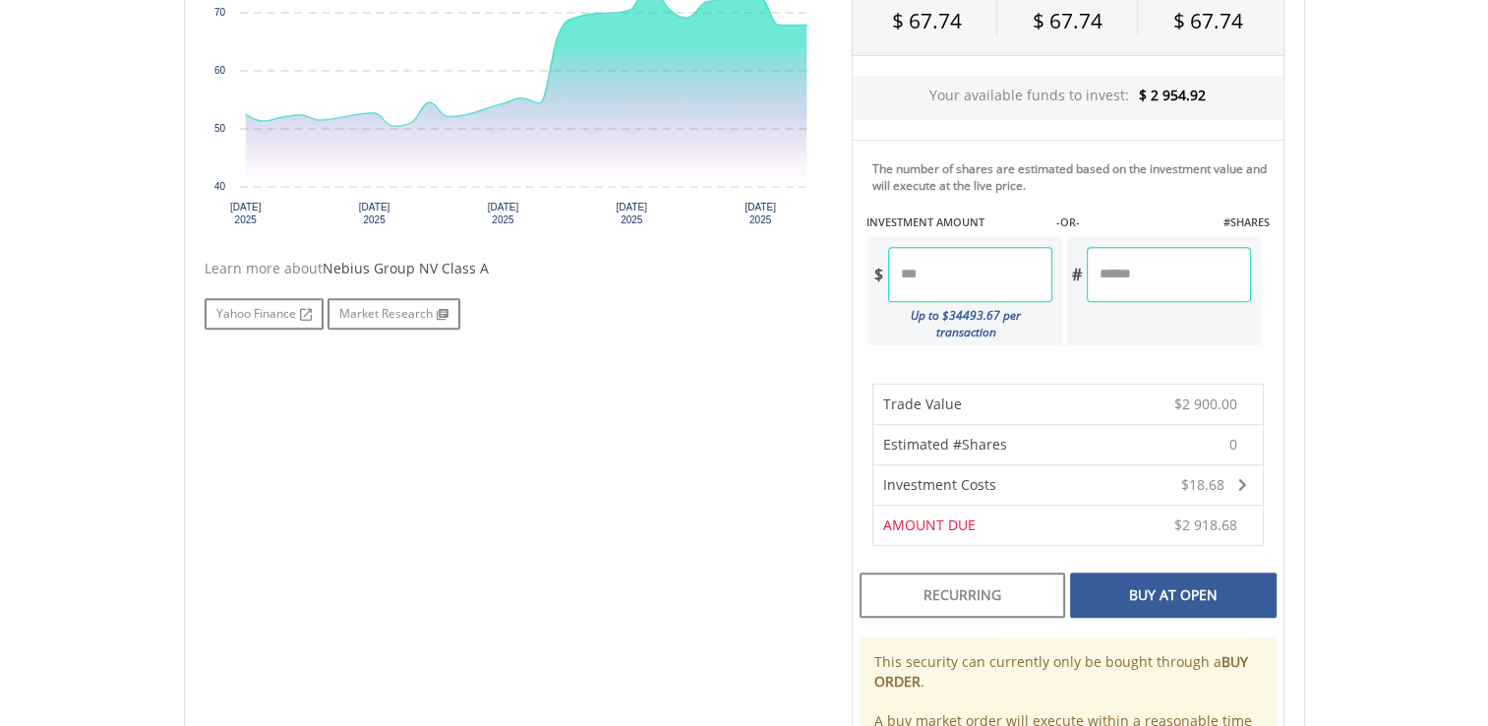
scroll to position [780, 0]
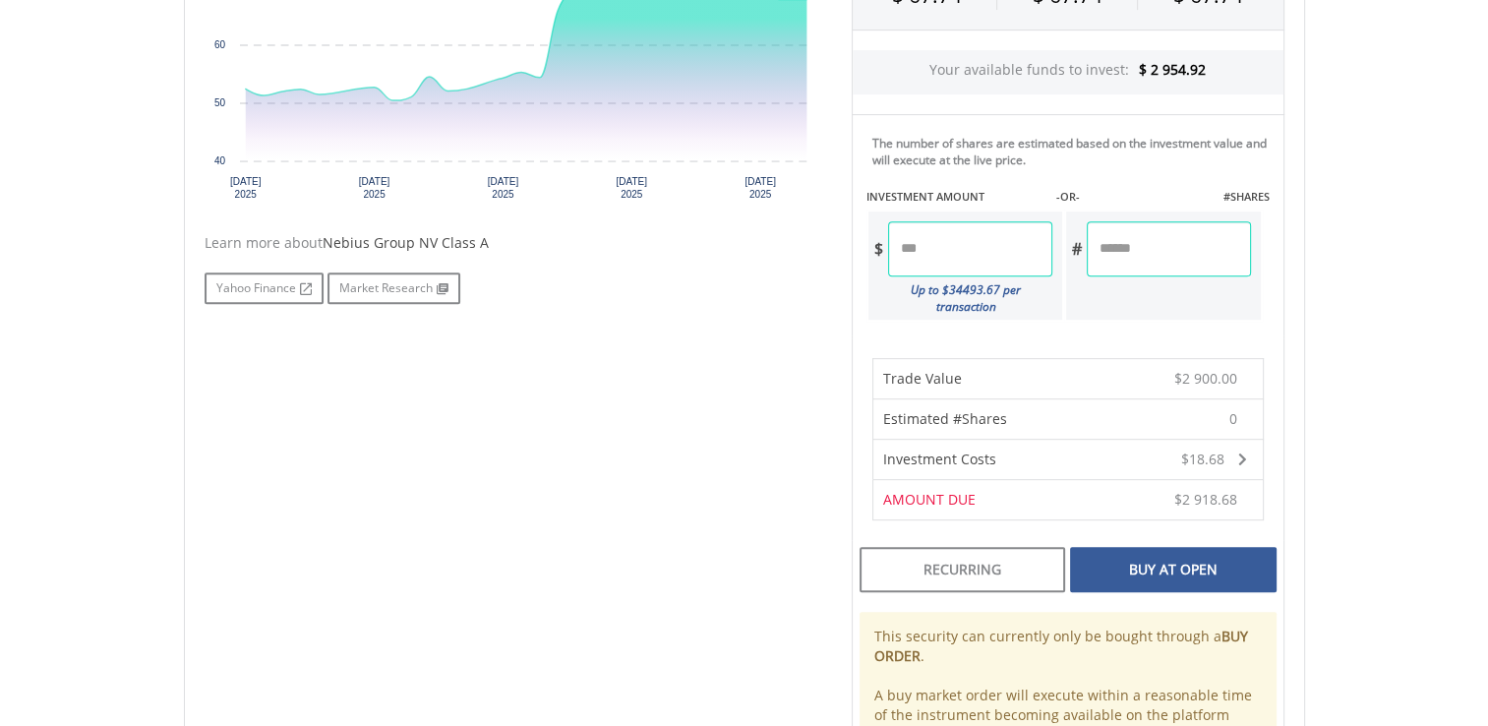
click at [1110, 547] on div "Buy At Open" at bounding box center [1173, 569] width 206 height 45
